Goal: Task Accomplishment & Management: Manage account settings

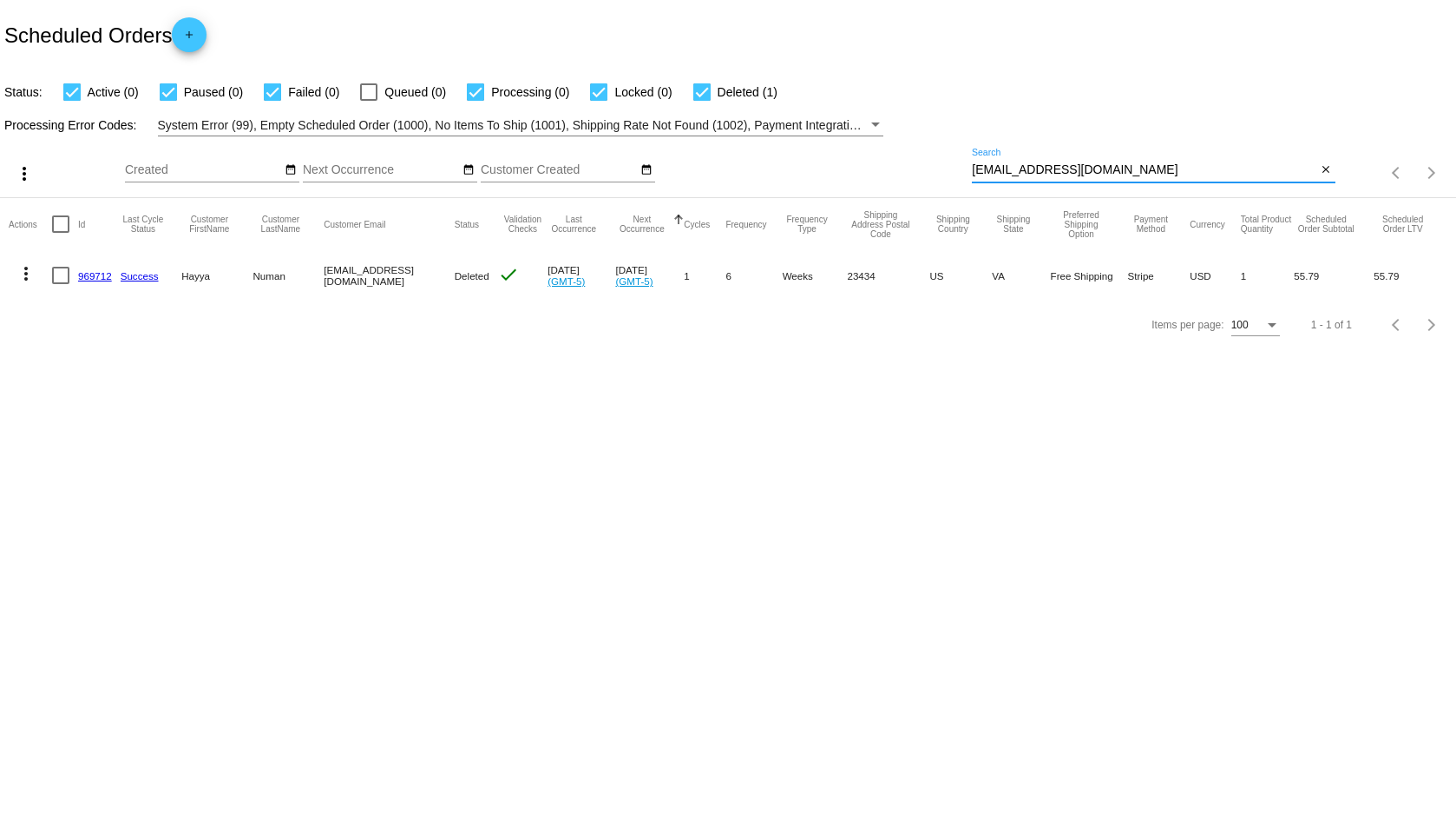
drag, startPoint x: 1103, startPoint y: 167, endPoint x: 942, endPoint y: 164, distance: 161.0
click at [942, 164] on div "more_vert Sep Jan Feb Mar [DATE]" at bounding box center [728, 167] width 1456 height 62
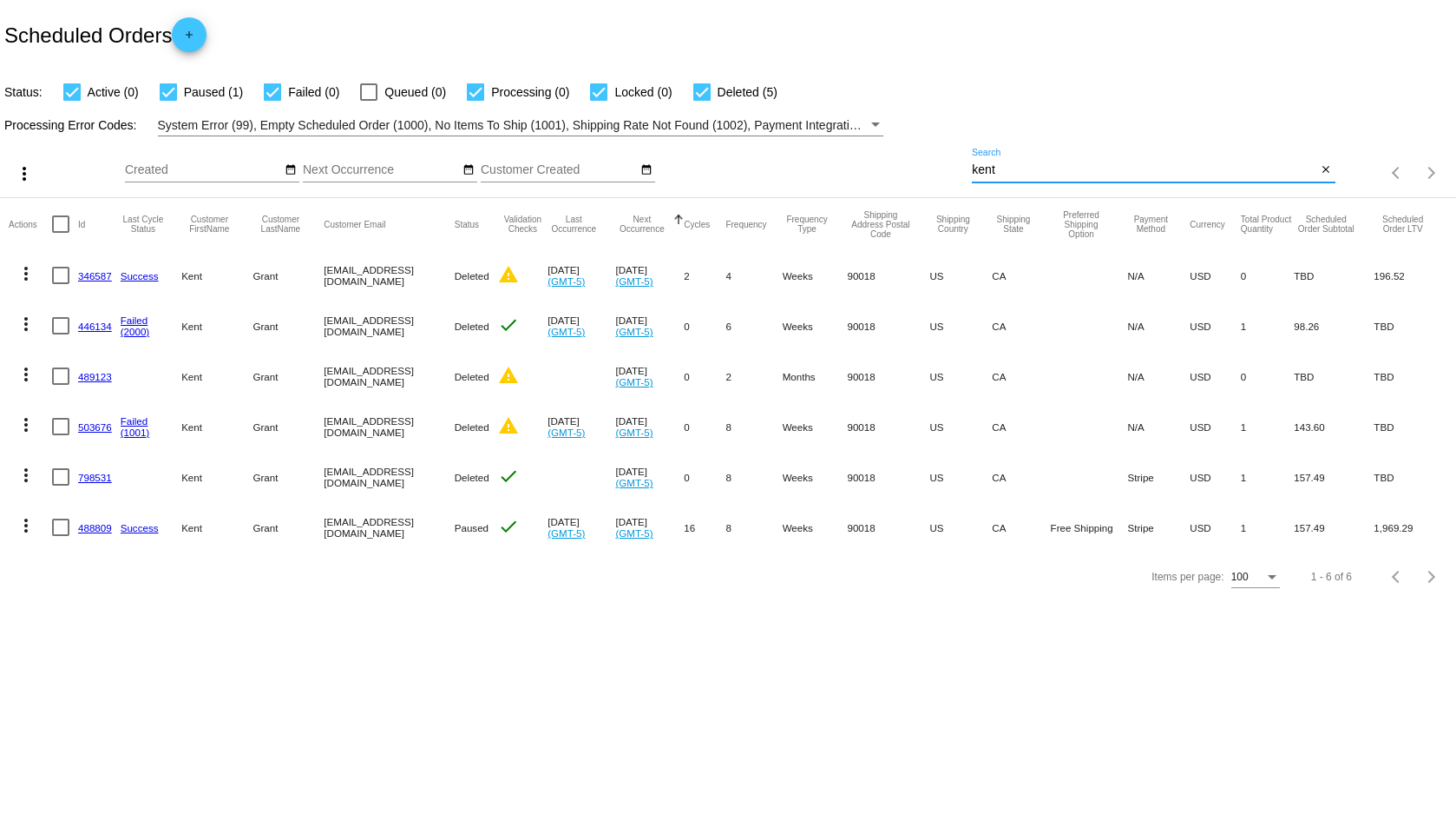
type input "kent"
click at [27, 523] on mat-icon "more_vert" at bounding box center [26, 525] width 21 height 21
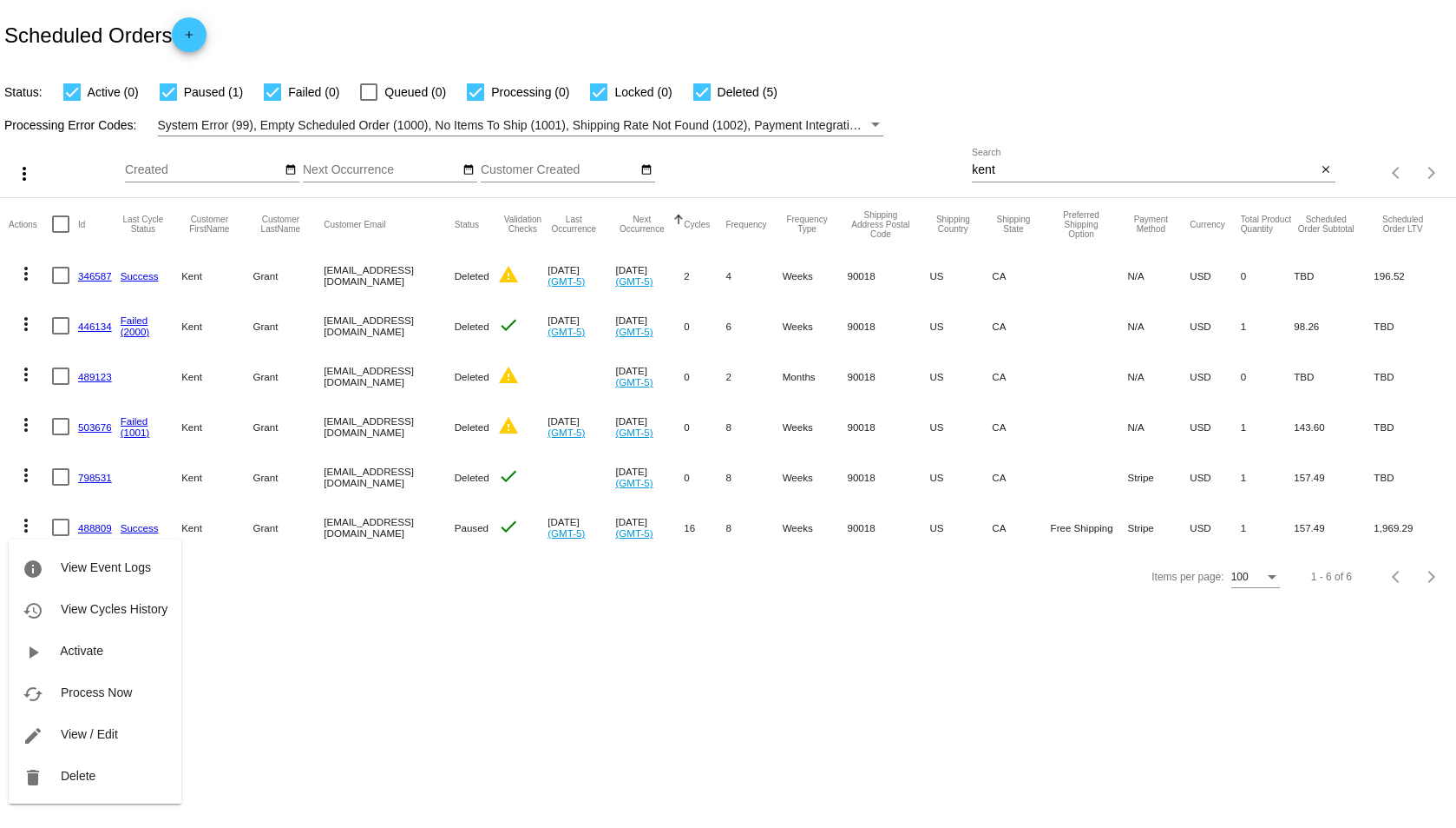
click at [99, 526] on div "info View Event Logs history View Cycles History play_arrow Activate cached Pro…" at bounding box center [95, 654] width 173 height 297
click at [506, 724] on div at bounding box center [728, 414] width 1456 height 828
click at [92, 520] on mat-cell "488809" at bounding box center [99, 526] width 43 height 50
click at [93, 523] on link "488809" at bounding box center [95, 527] width 34 height 11
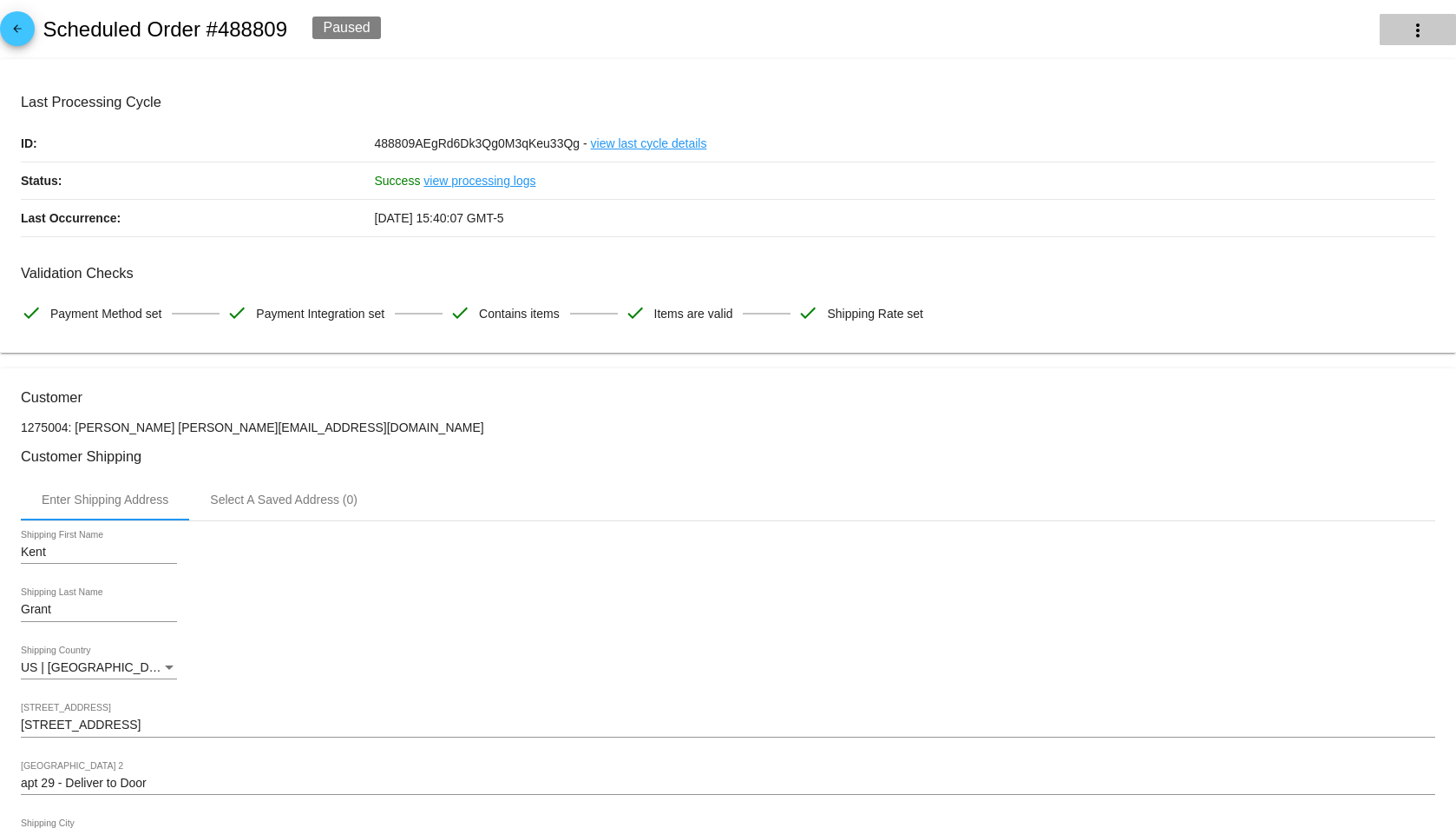
click at [1408, 28] on mat-icon "more_vert" at bounding box center [1418, 30] width 21 height 21
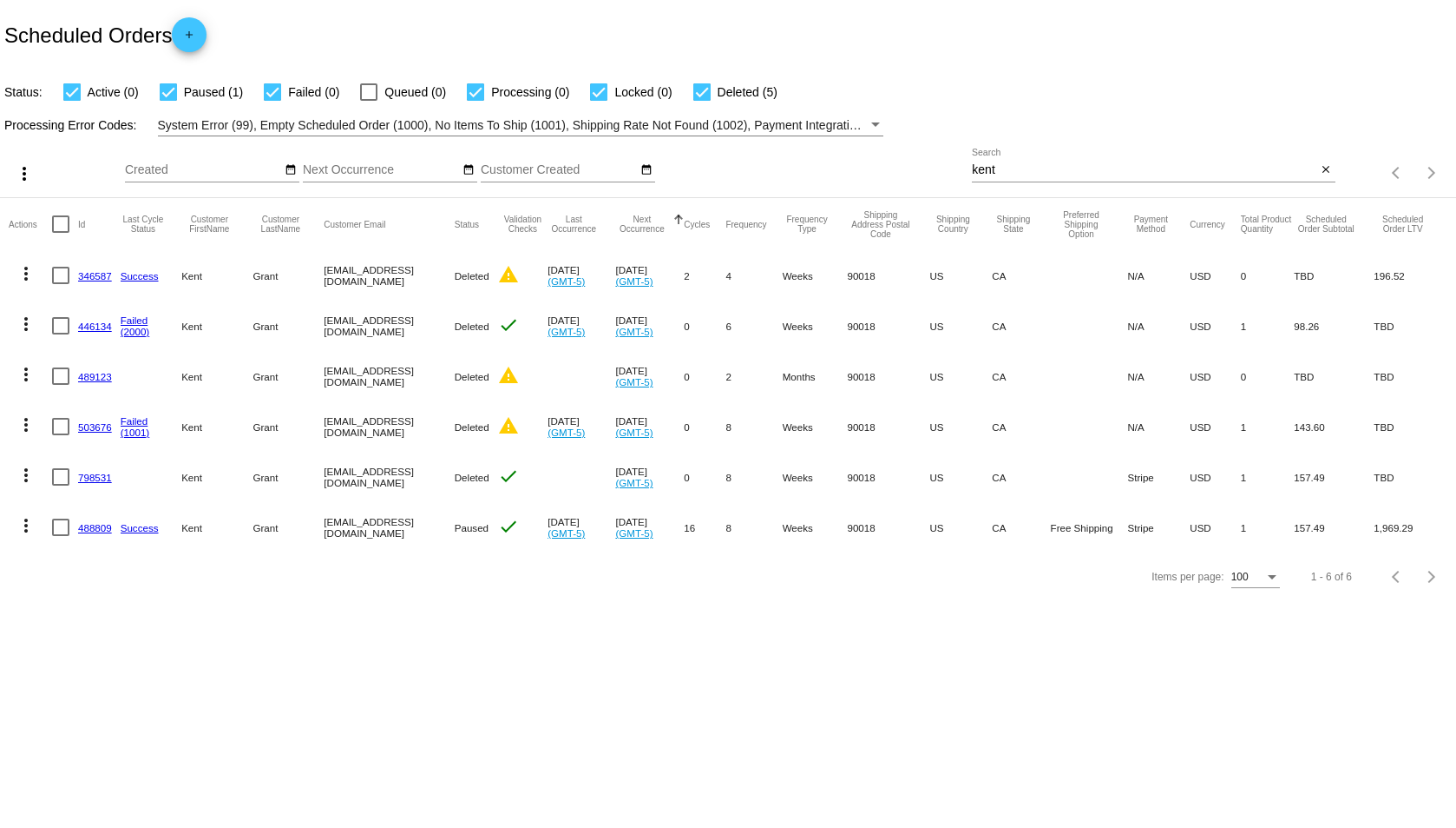
click at [1034, 178] on div "kent Search" at bounding box center [1143, 166] width 344 height 34
drag, startPoint x: 1041, startPoint y: 173, endPoint x: 944, endPoint y: 167, distance: 97.2
click at [944, 167] on div "more_vert Sep Jan Feb Mar [DATE]" at bounding box center [728, 167] width 1456 height 62
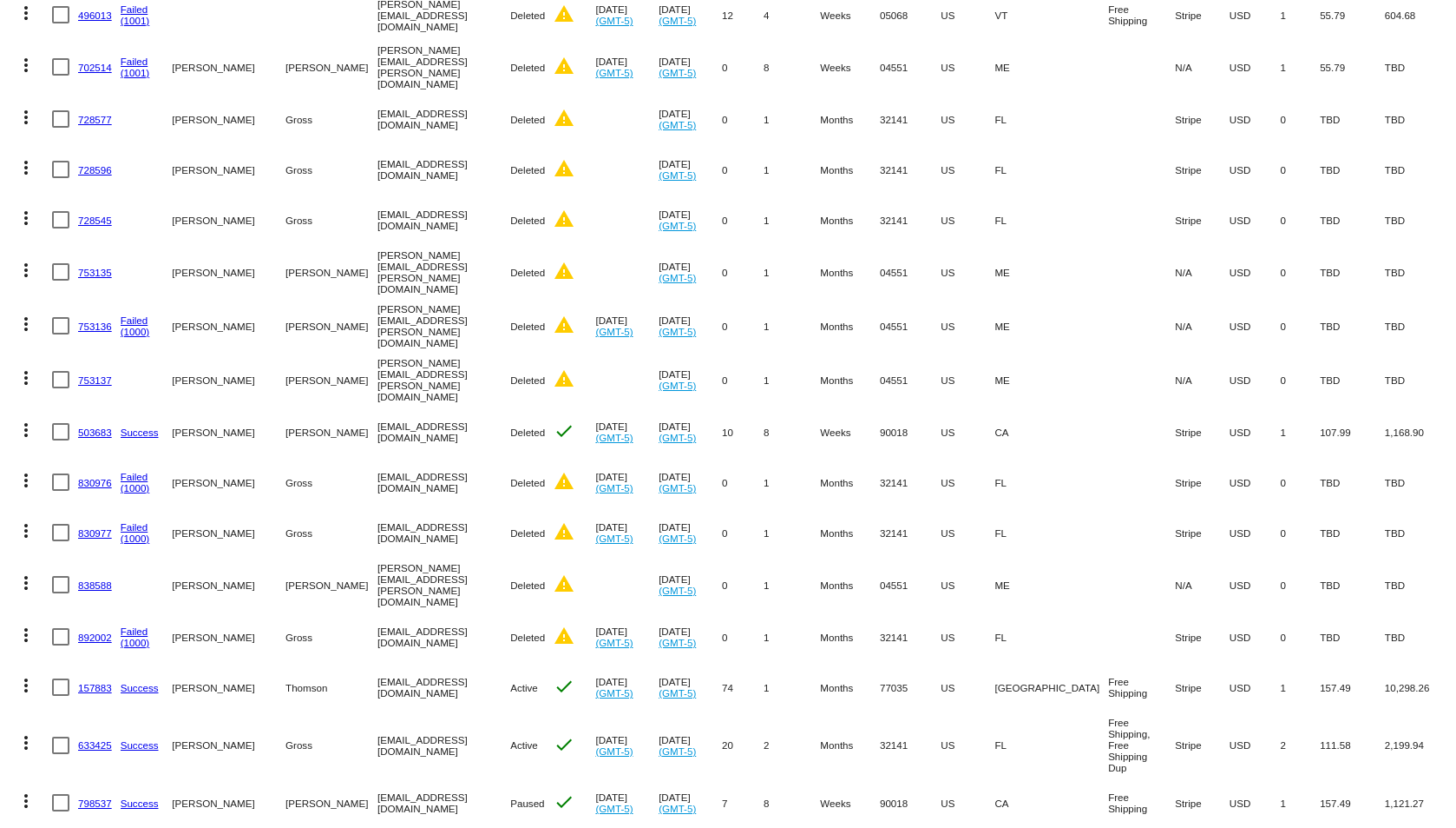
scroll to position [1297, 0]
type input "[PERSON_NAME]"
